Goal: Task Accomplishment & Management: Use online tool/utility

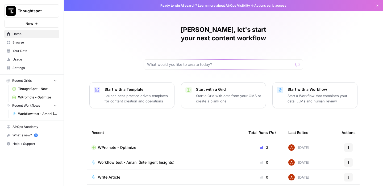
scroll to position [47, 0]
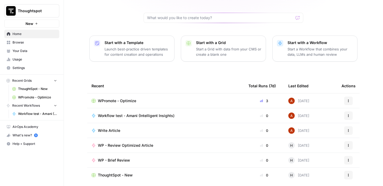
click at [135, 98] on span "WPromote - Optimize" at bounding box center [117, 100] width 38 height 5
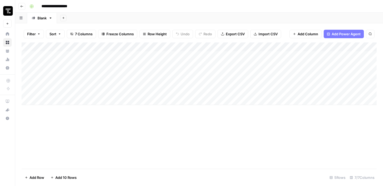
click at [76, 73] on div "Add Column" at bounding box center [199, 74] width 355 height 63
click at [71, 72] on textarea at bounding box center [82, 73] width 85 height 7
paste textarea "**********"
type textarea "**********"
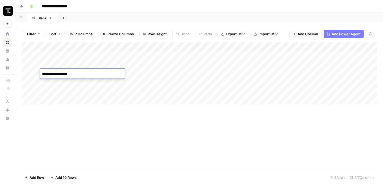
click at [101, 110] on div "Add Column" at bounding box center [199, 106] width 355 height 126
click at [121, 75] on div "Add Column" at bounding box center [199, 74] width 355 height 63
click at [135, 75] on div "Add Column" at bounding box center [199, 74] width 355 height 63
type input "**********"
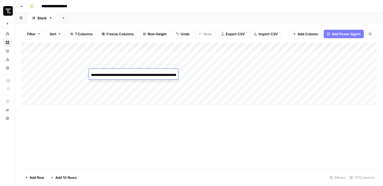
scroll to position [0, 35]
click at [159, 139] on div "Add Column" at bounding box center [199, 106] width 355 height 126
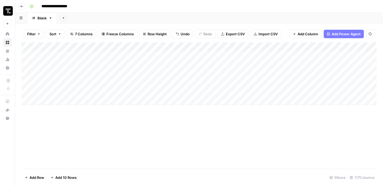
click at [180, 76] on div "Add Column" at bounding box center [199, 74] width 355 height 63
click at [200, 71] on div "Add Column" at bounding box center [199, 74] width 355 height 63
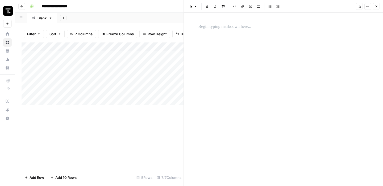
click at [217, 65] on div at bounding box center [283, 100] width 176 height 174
click at [238, 27] on p at bounding box center [283, 26] width 170 height 7
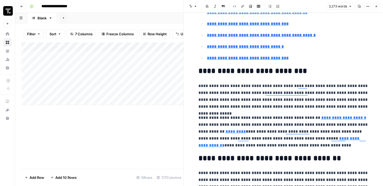
click at [120, 154] on div "Add Column" at bounding box center [103, 106] width 162 height 126
click at [375, 6] on icon "button" at bounding box center [376, 7] width 2 height 2
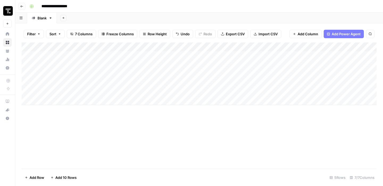
click at [238, 75] on div "Add Column" at bounding box center [199, 74] width 355 height 63
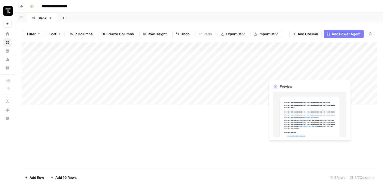
click at [318, 74] on div "Add Column" at bounding box center [199, 74] width 355 height 63
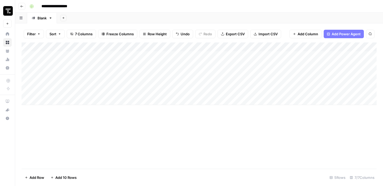
click at [333, 73] on div "Add Column" at bounding box center [199, 74] width 355 height 63
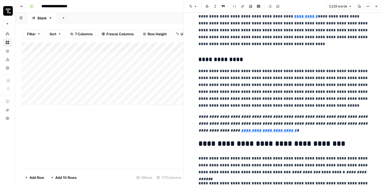
scroll to position [2901, 0]
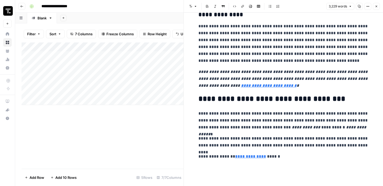
click at [361, 6] on button "Copy" at bounding box center [359, 6] width 7 height 7
